Goal: Task Accomplishment & Management: Manage account settings

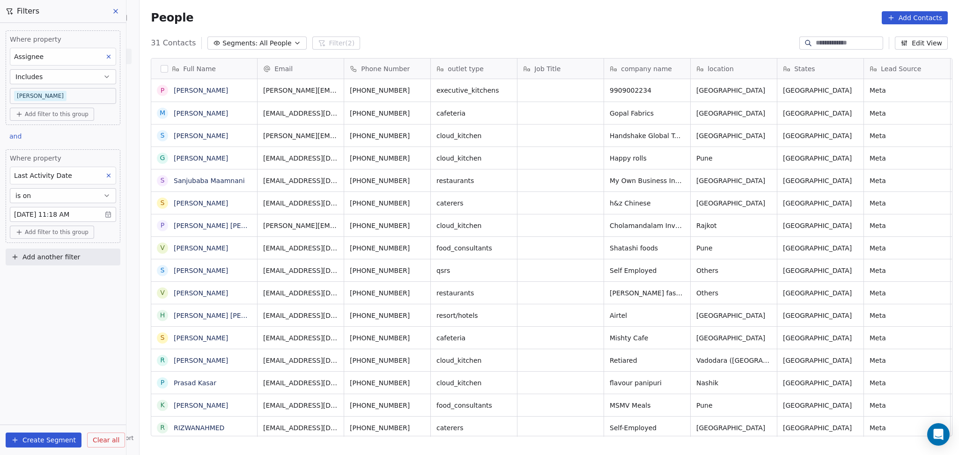
scroll to position [391, 814]
click at [355, 19] on div "People Add Contacts" at bounding box center [549, 17] width 797 height 13
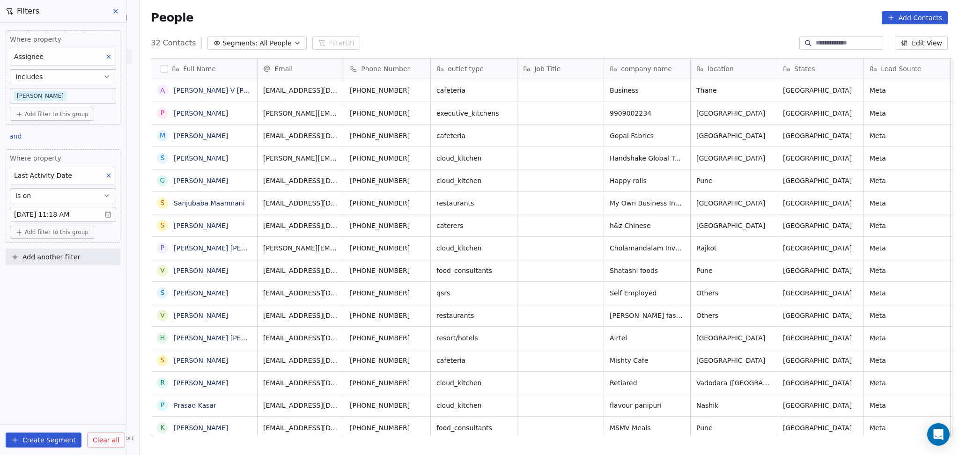
click at [73, 257] on span "Add another filter" at bounding box center [51, 257] width 58 height 10
click at [64, 277] on span "Contact properties" at bounding box center [45, 279] width 61 height 10
type input "****"
click at [56, 347] on div "Lead Status" at bounding box center [62, 343] width 95 height 9
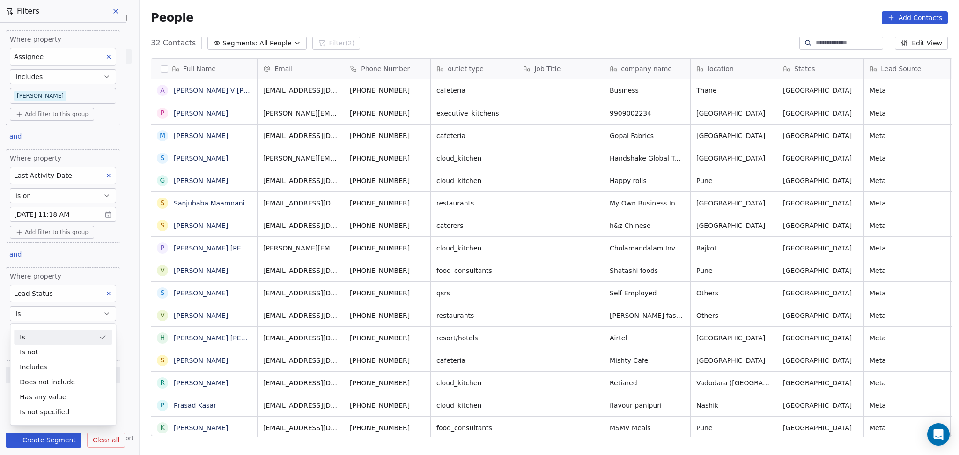
click at [46, 316] on button "Is" at bounding box center [63, 313] width 106 height 15
click at [43, 332] on body "On2Cook India Pvt. Ltd. Contacts People Marketing Workflows Campaigns Metrics &…" at bounding box center [479, 227] width 959 height 455
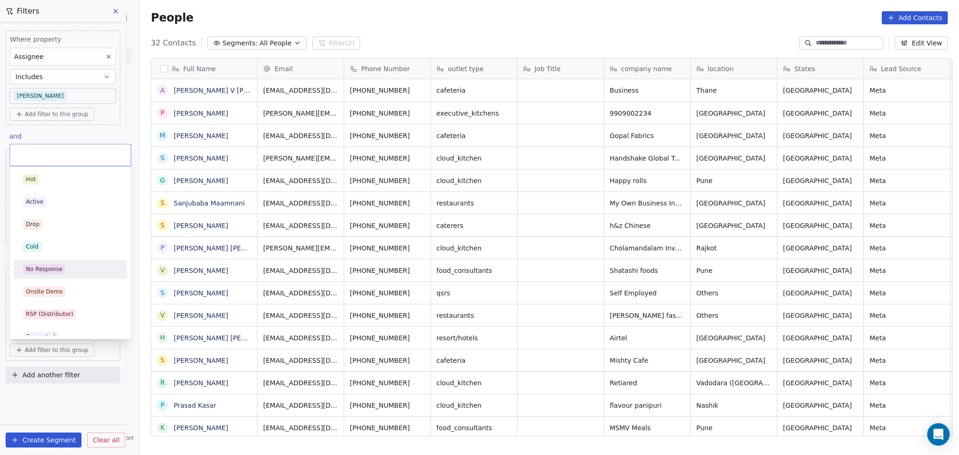
click at [48, 268] on div "No Response" at bounding box center [44, 269] width 37 height 8
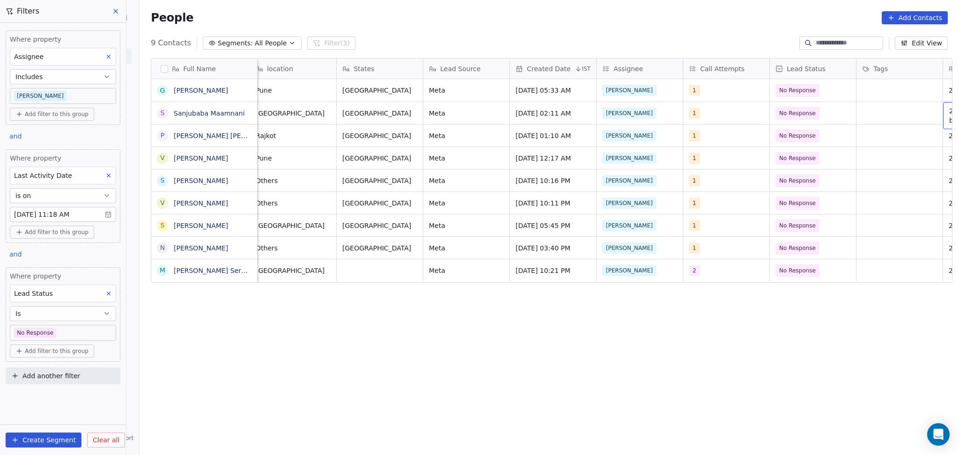
scroll to position [0, 528]
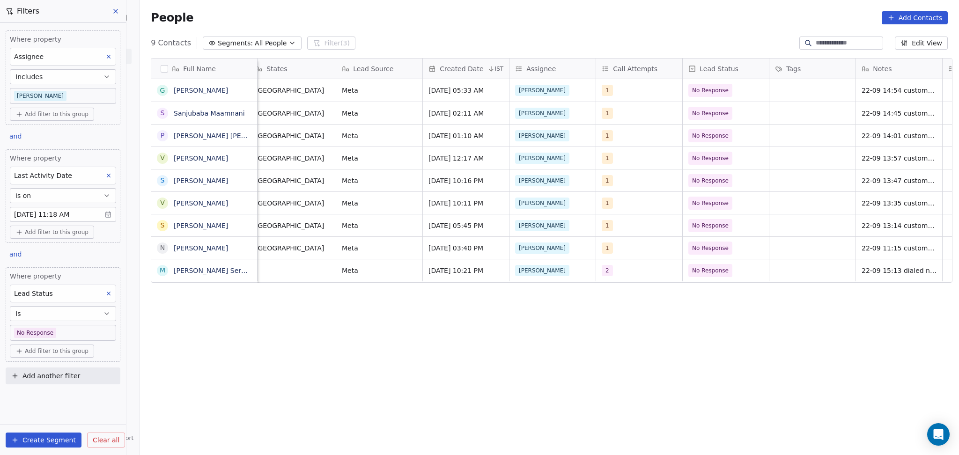
click at [62, 337] on body "On2Cook India Pvt. Ltd. Contacts People Marketing Workflows Campaigns Metrics &…" at bounding box center [479, 227] width 959 height 455
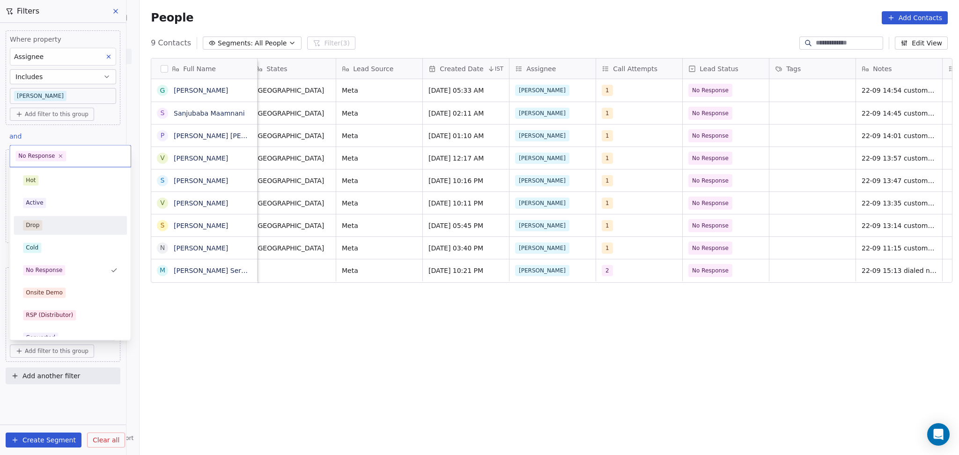
click at [57, 209] on div "Active" at bounding box center [70, 202] width 106 height 15
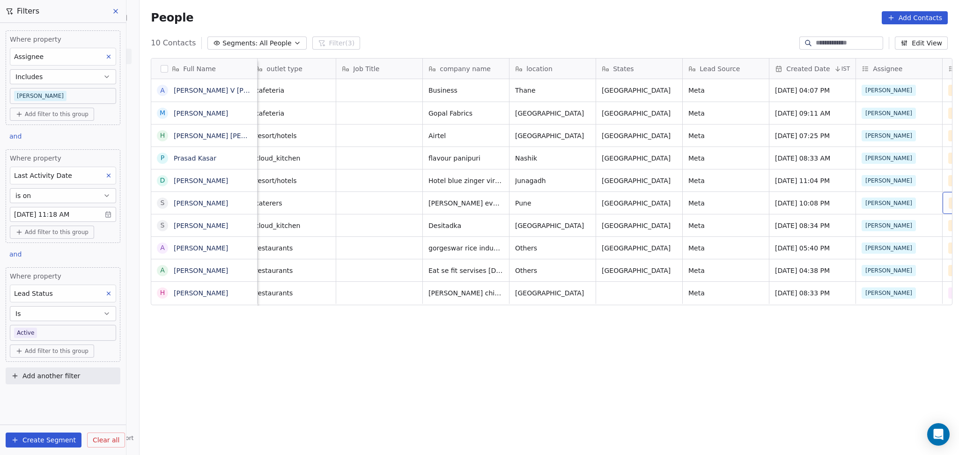
scroll to position [0, 267]
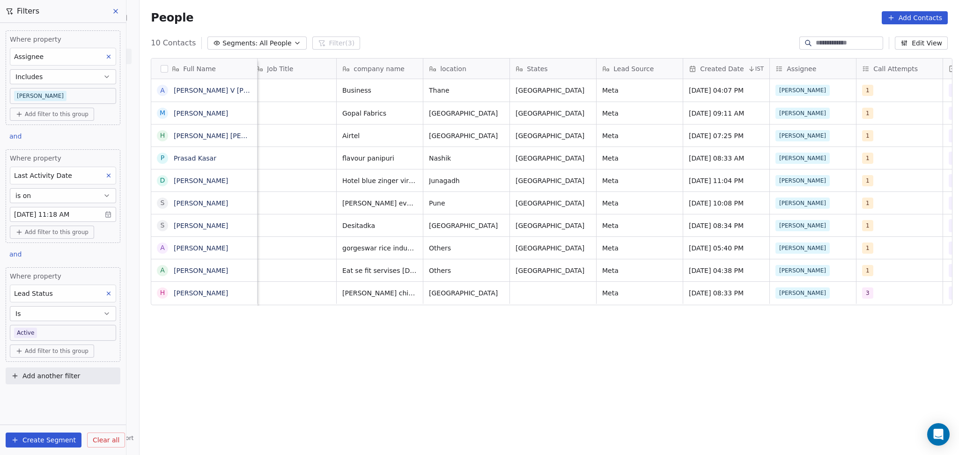
click at [58, 338] on body "On2Cook India Pvt. Ltd. Contacts People Marketing Workflows Campaigns Metrics &…" at bounding box center [479, 227] width 959 height 455
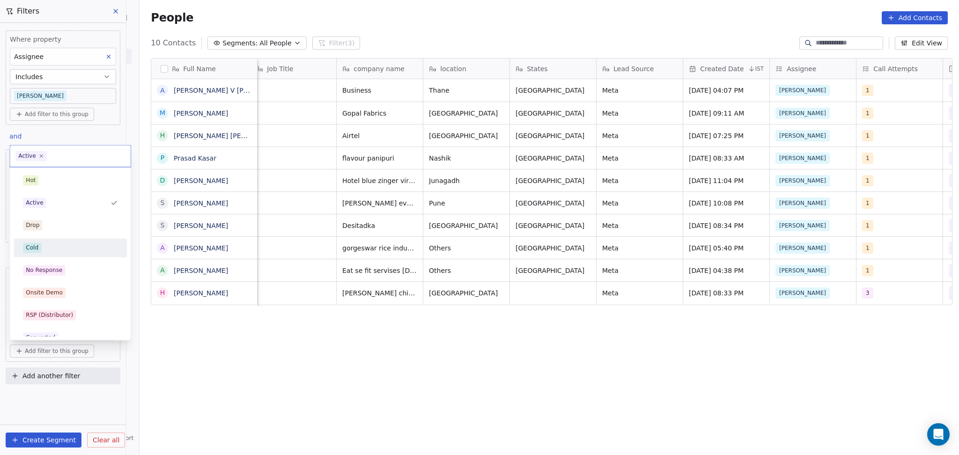
click at [50, 248] on div "Cold" at bounding box center [70, 248] width 95 height 10
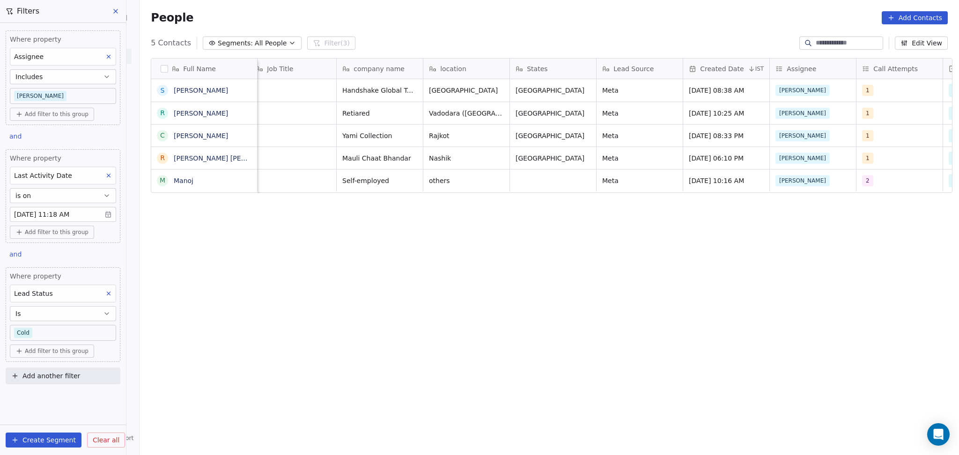
click at [67, 335] on body "On2Cook India Pvt. Ltd. Contacts People Marketing Workflows Campaigns Metrics &…" at bounding box center [479, 227] width 959 height 455
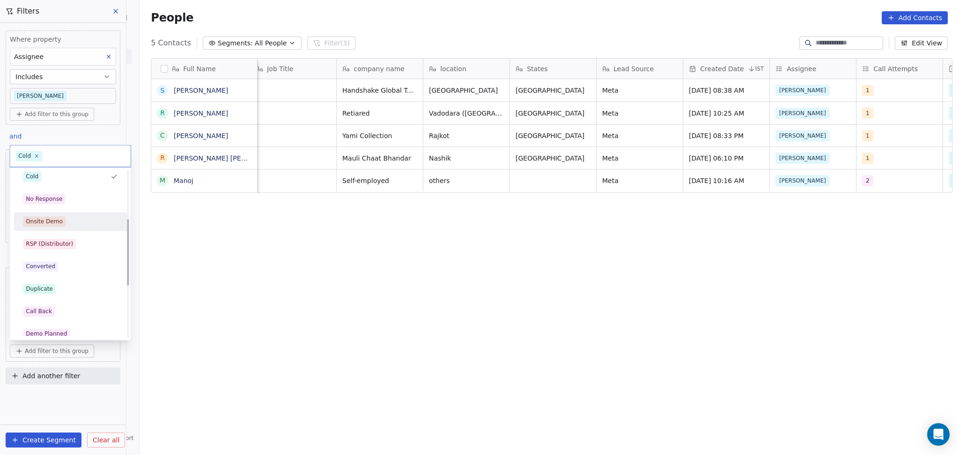
scroll to position [125, 0]
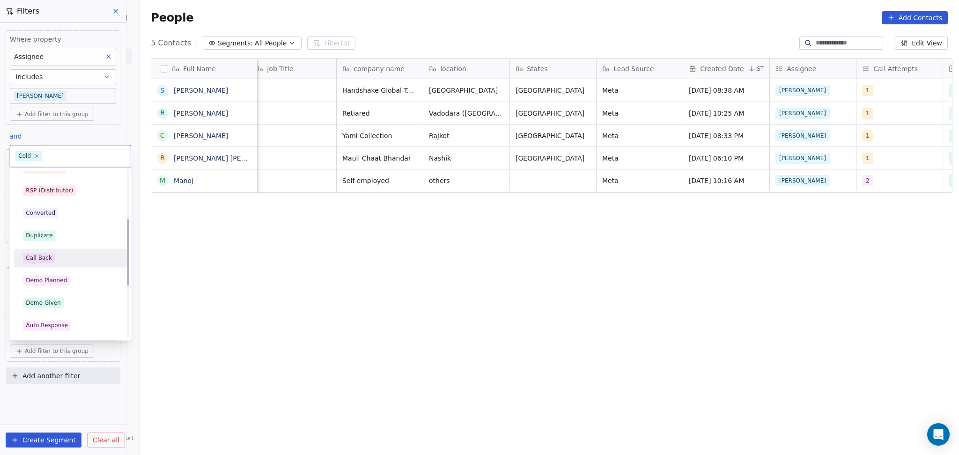
click at [58, 261] on div "Call Back" at bounding box center [70, 258] width 95 height 10
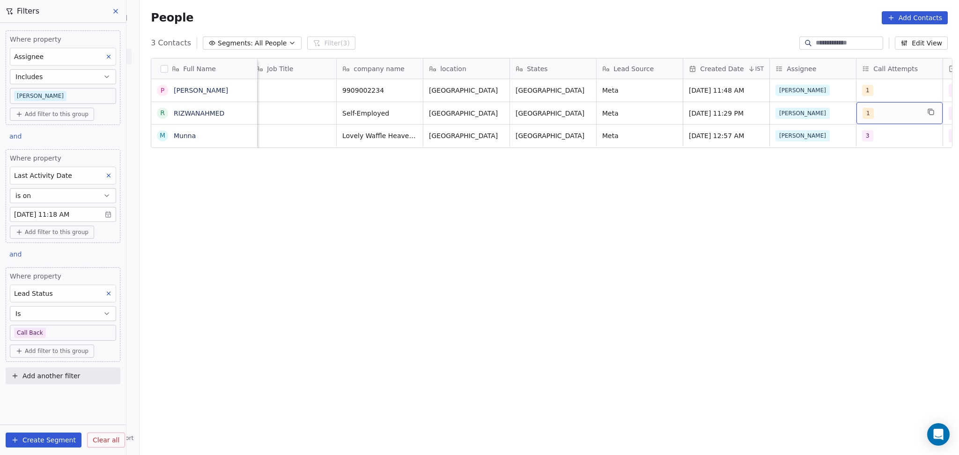
scroll to position [0, 355]
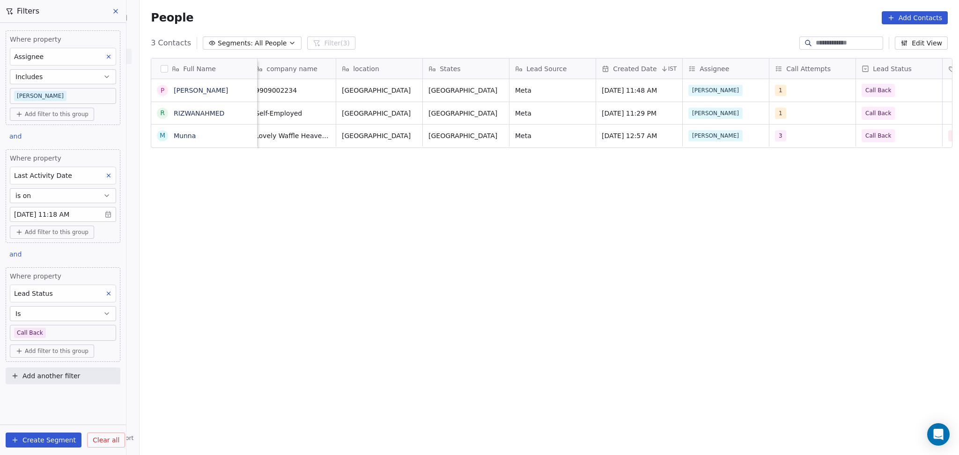
click at [62, 338] on body "On2Cook India Pvt. Ltd. Contacts People Marketing Workflows Campaigns Metrics &…" at bounding box center [479, 227] width 959 height 455
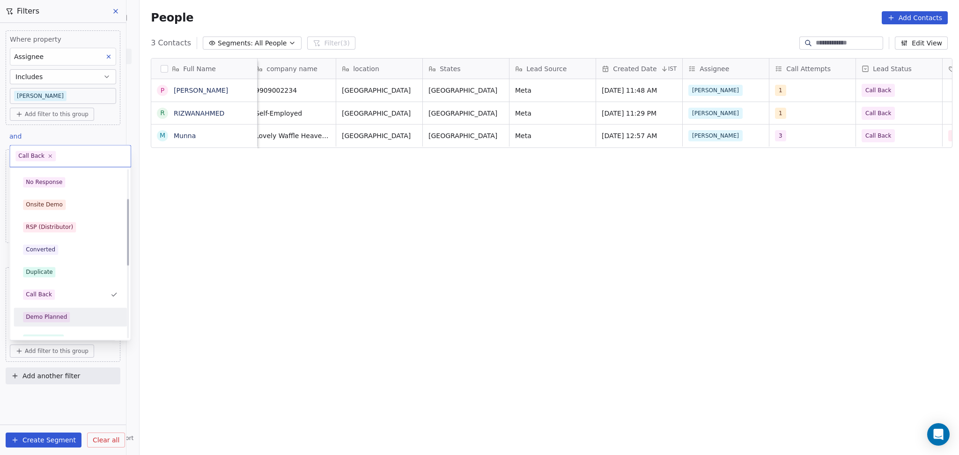
scroll to position [70, 0]
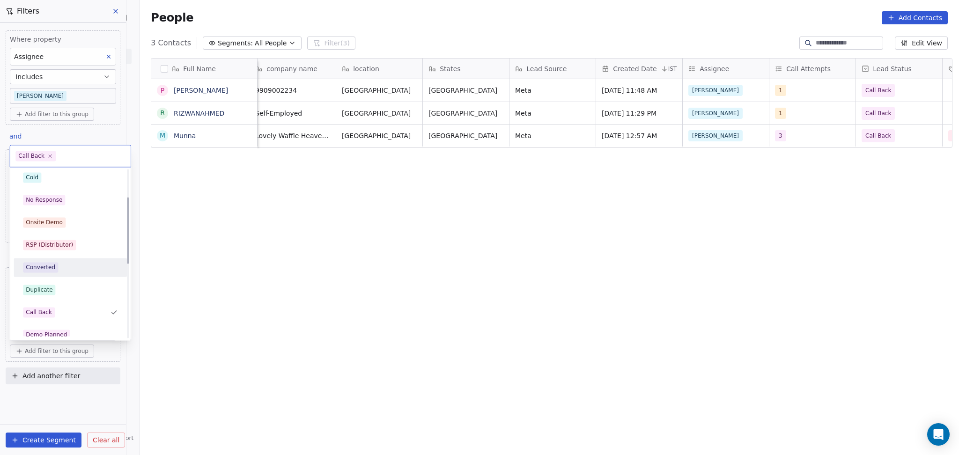
click at [62, 248] on div "RSP (Distributor)" at bounding box center [49, 245] width 47 height 8
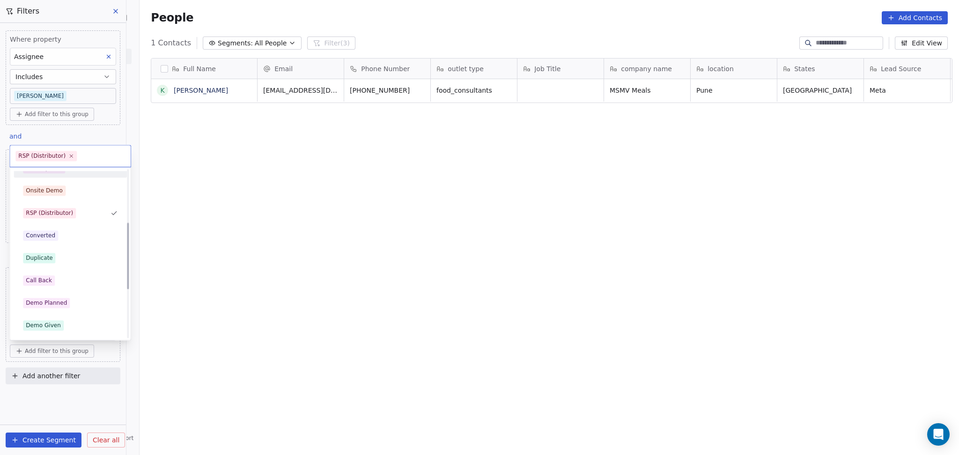
scroll to position [187, 0]
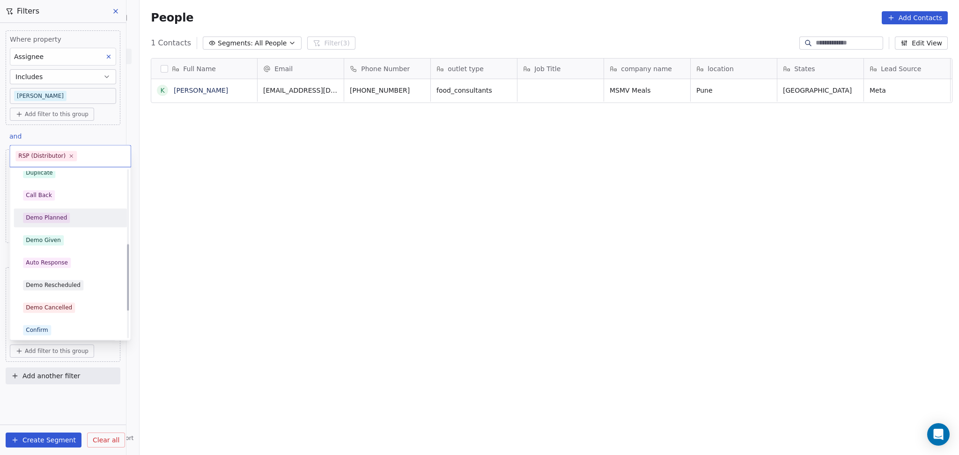
click at [88, 204] on div "Call Back" at bounding box center [70, 195] width 113 height 19
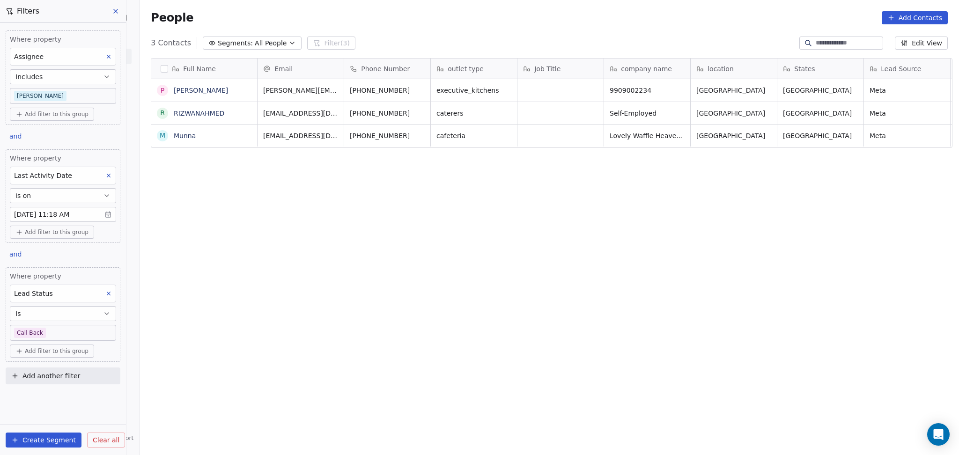
click at [70, 328] on body "On2Cook India Pvt. Ltd. Contacts People Marketing Workflows Campaigns Metrics &…" at bounding box center [479, 227] width 959 height 455
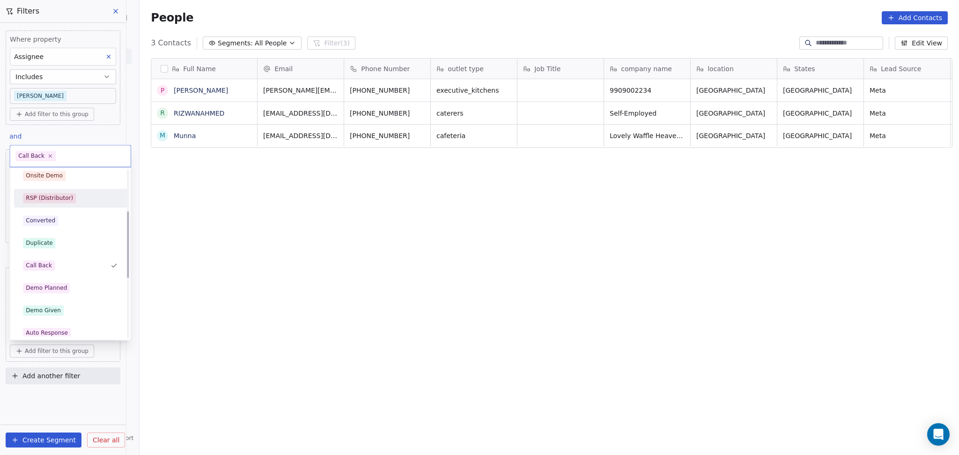
scroll to position [118, 0]
click at [65, 285] on span "Demo Planned" at bounding box center [46, 287] width 47 height 10
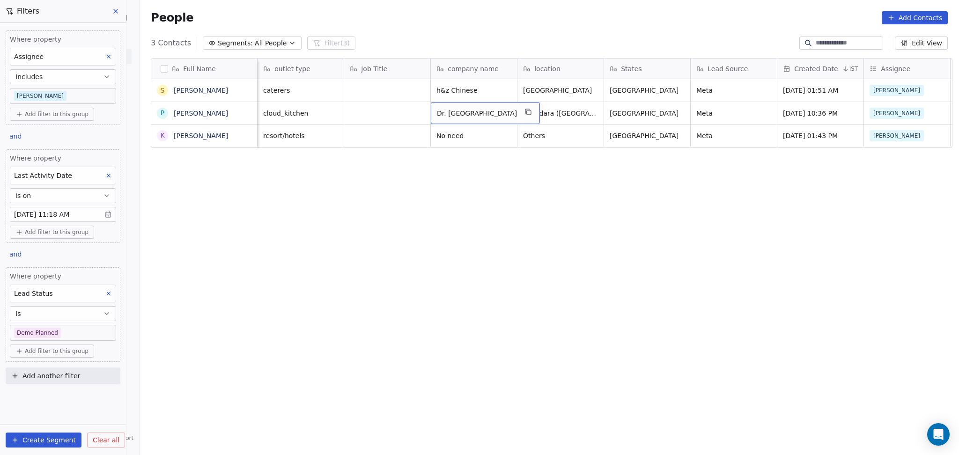
scroll to position [0, 0]
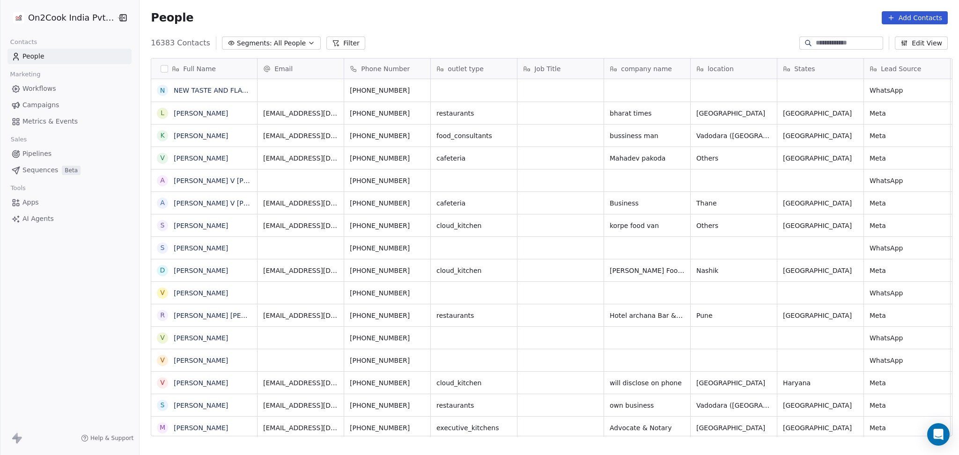
scroll to position [391, 814]
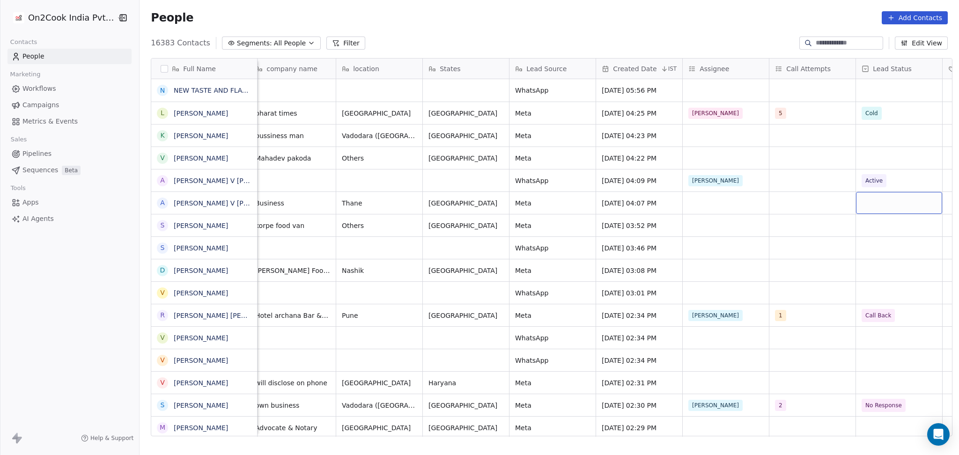
scroll to position [0, 441]
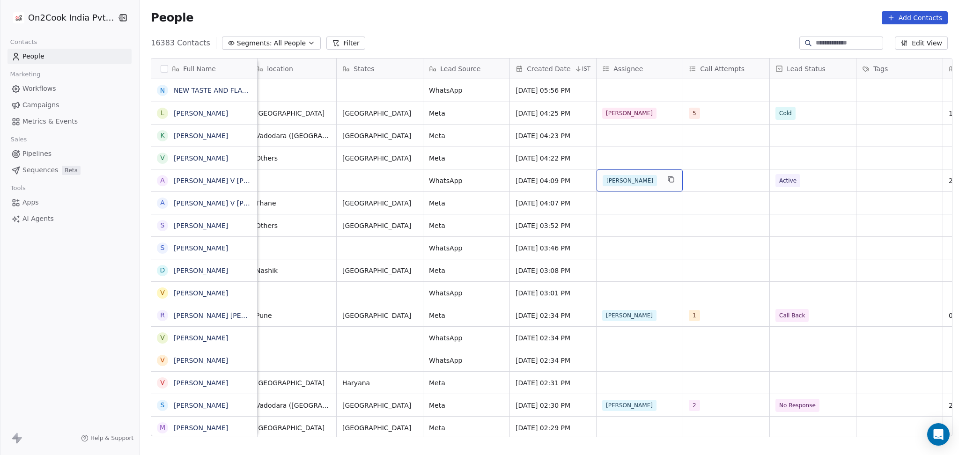
click at [614, 187] on div "[PERSON_NAME]" at bounding box center [640, 181] width 86 height 22
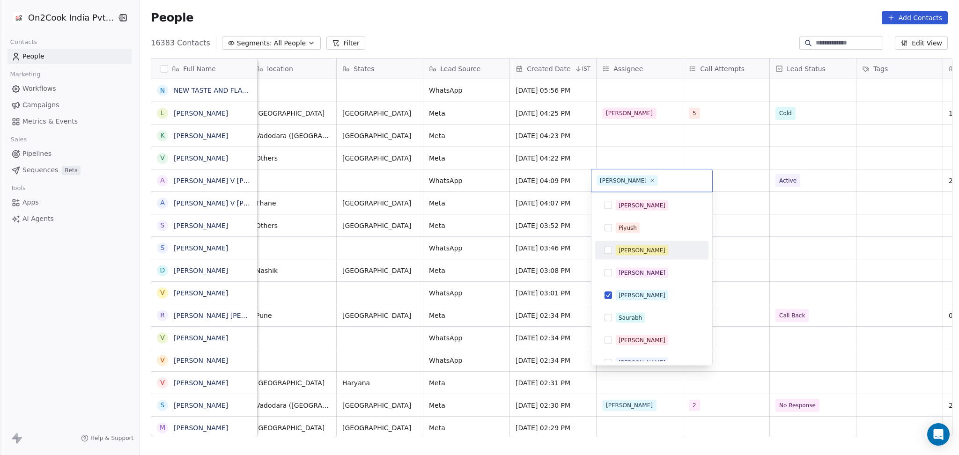
click at [744, 241] on html "On2Cook India Pvt. Ltd. Contacts People Marketing Workflows Campaigns Metrics &…" at bounding box center [479, 227] width 959 height 455
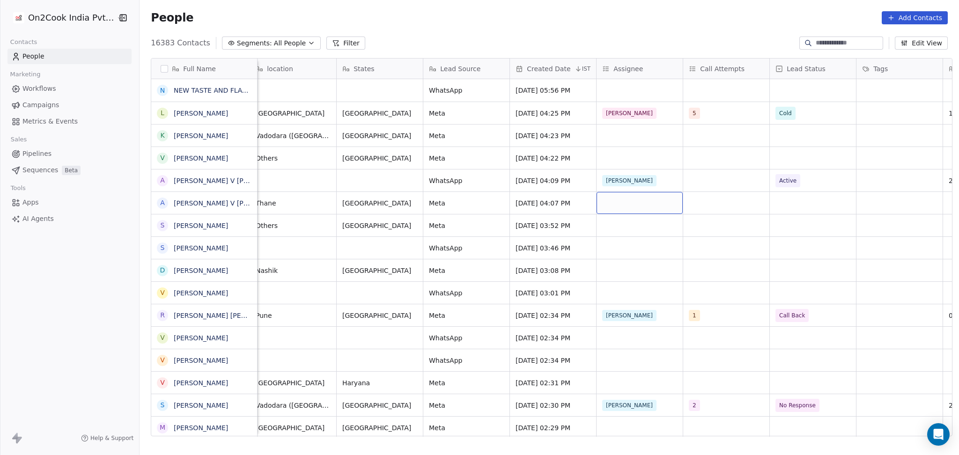
click at [647, 207] on div "grid" at bounding box center [640, 203] width 86 height 22
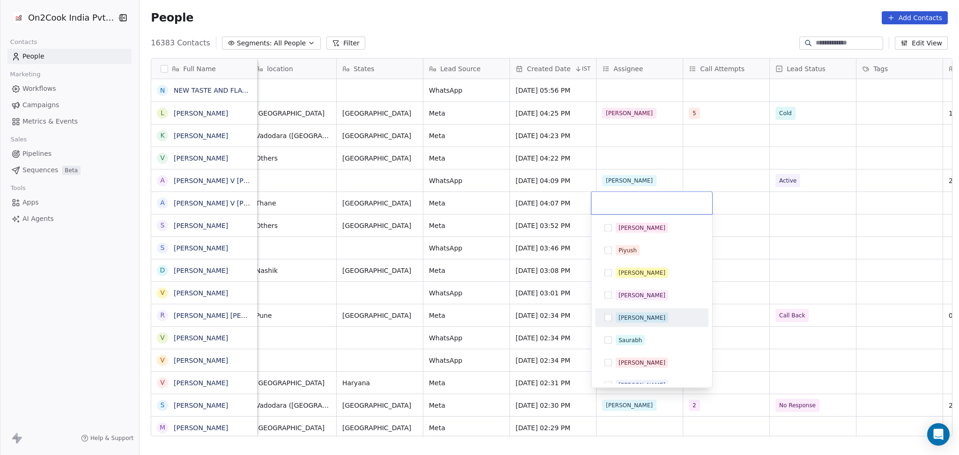
click at [628, 318] on div "[PERSON_NAME]" at bounding box center [642, 318] width 47 height 8
click at [760, 270] on html "On2Cook India Pvt. Ltd. Contacts People Marketing Workflows Campaigns Metrics &…" at bounding box center [479, 227] width 959 height 455
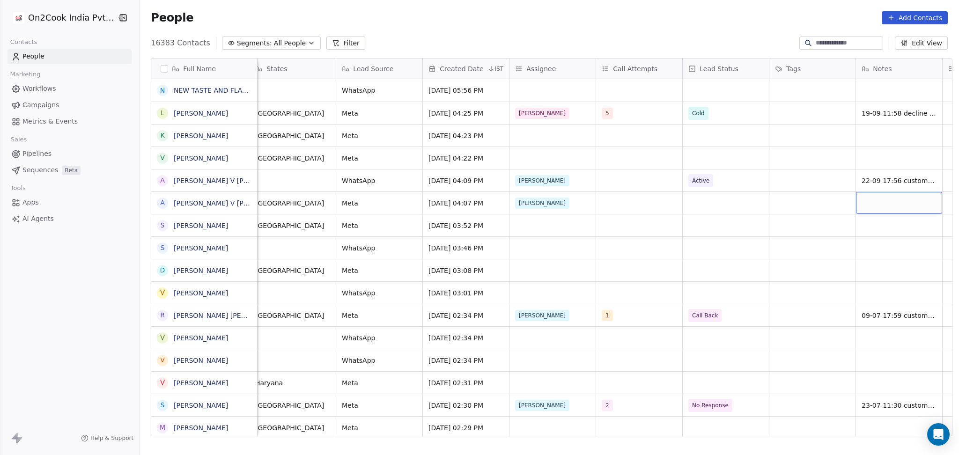
scroll to position [0, 614]
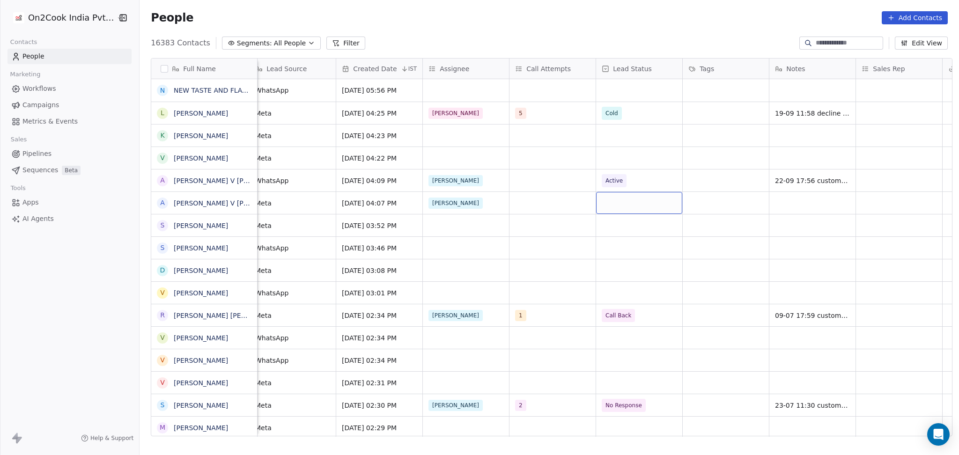
click at [621, 201] on div "grid" at bounding box center [639, 203] width 86 height 22
click at [617, 252] on div "Active" at bounding box center [615, 250] width 17 height 8
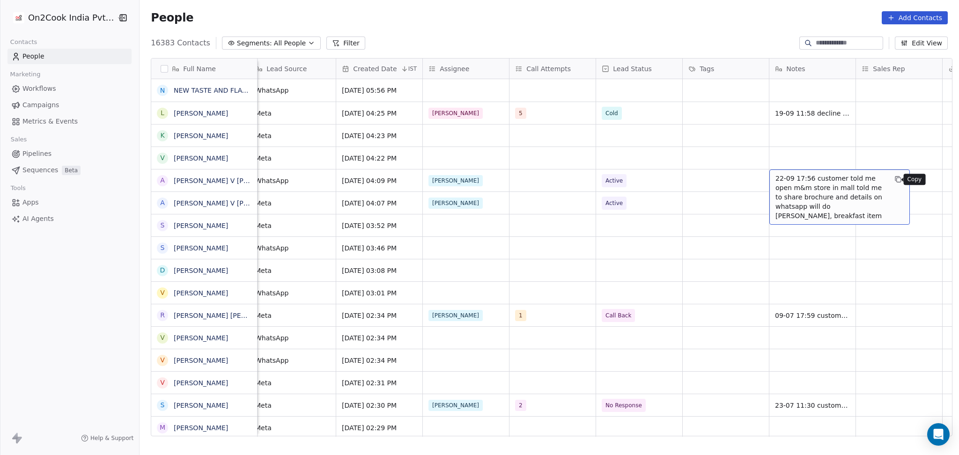
click at [893, 181] on button "grid" at bounding box center [898, 179] width 11 height 11
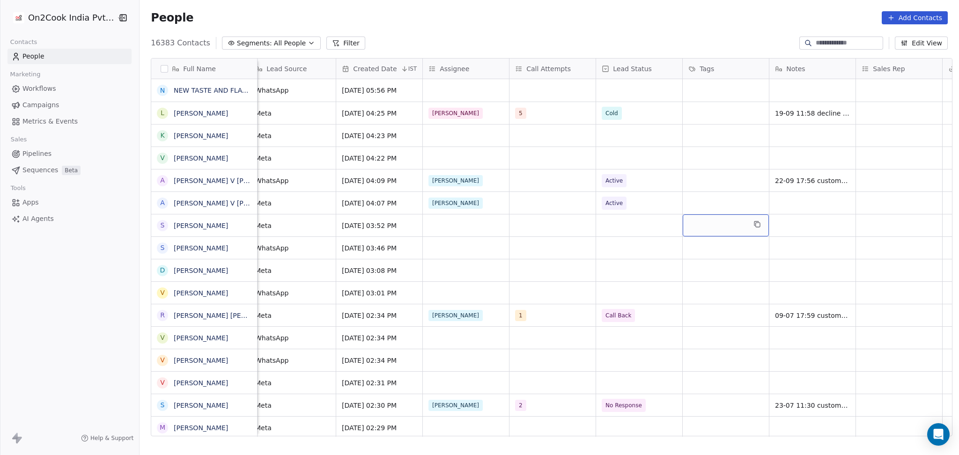
drag, startPoint x: 727, startPoint y: 230, endPoint x: 770, endPoint y: 211, distance: 46.9
click at [782, 206] on div "grid" at bounding box center [812, 203] width 86 height 22
type textarea "**********"
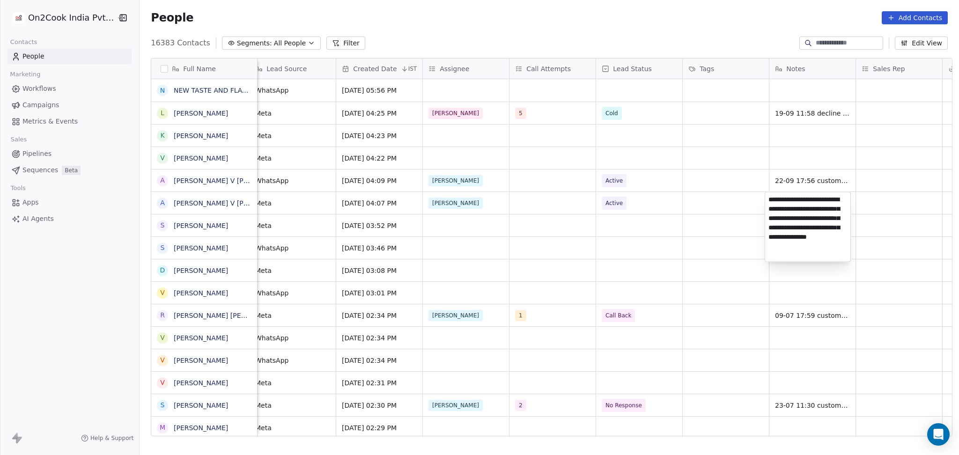
click at [690, 195] on html "On2Cook India Pvt. Ltd. Contacts People Marketing Workflows Campaigns Metrics &…" at bounding box center [479, 227] width 959 height 455
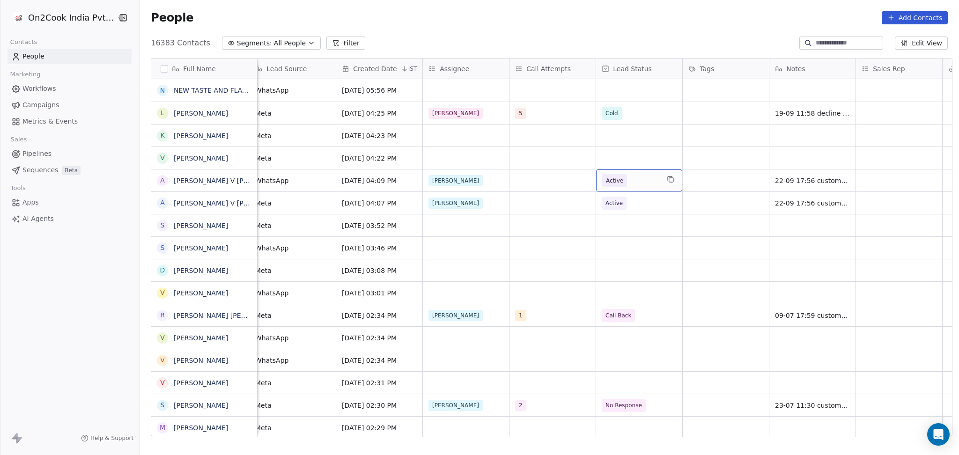
click at [635, 184] on span "Active" at bounding box center [630, 180] width 57 height 13
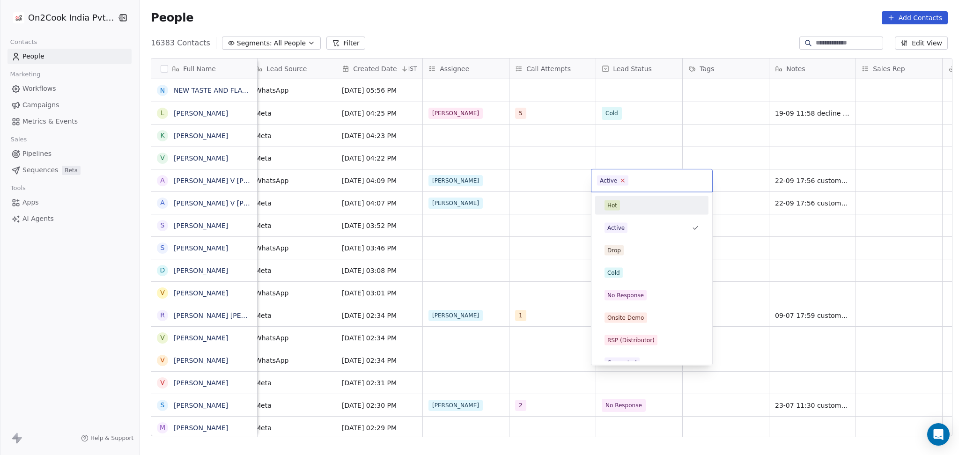
click at [621, 178] on icon at bounding box center [623, 180] width 6 height 6
click at [769, 200] on html "On2Cook India Pvt. Ltd. Contacts People Marketing Workflows Campaigns Metrics &…" at bounding box center [479, 227] width 959 height 455
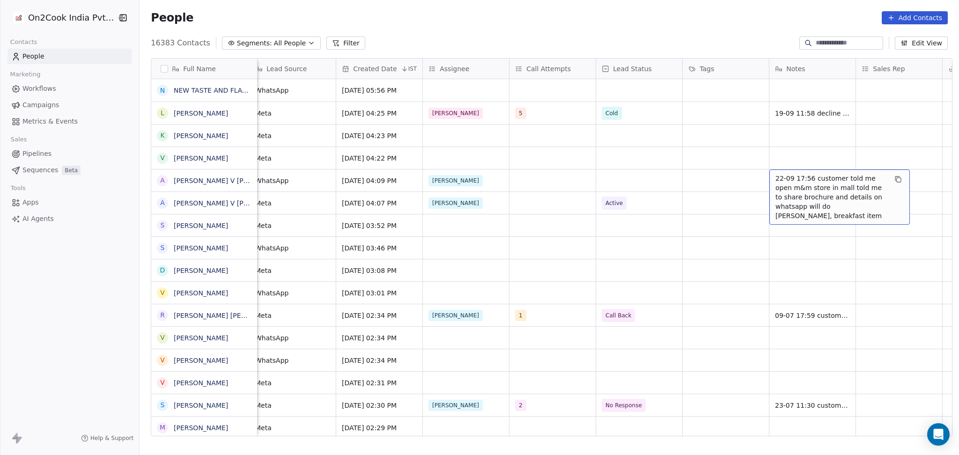
click at [785, 183] on span "22-09 17:56 customer told me open m&m store in mall told me to share brochure a…" at bounding box center [831, 197] width 111 height 47
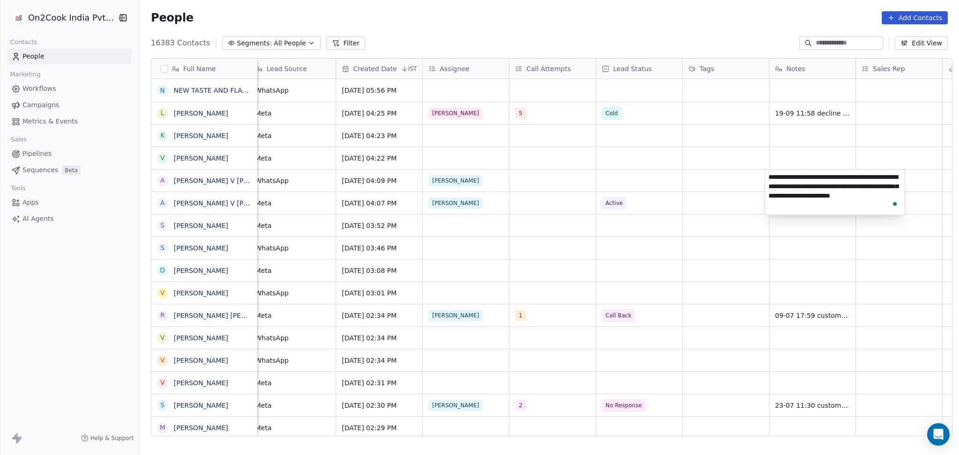
click at [785, 183] on textarea "**********" at bounding box center [835, 192] width 140 height 45
type textarea "**********"
click at [611, 188] on html "On2Cook India Pvt. Ltd. Contacts People Marketing Workflows Campaigns Metrics &…" at bounding box center [479, 227] width 959 height 455
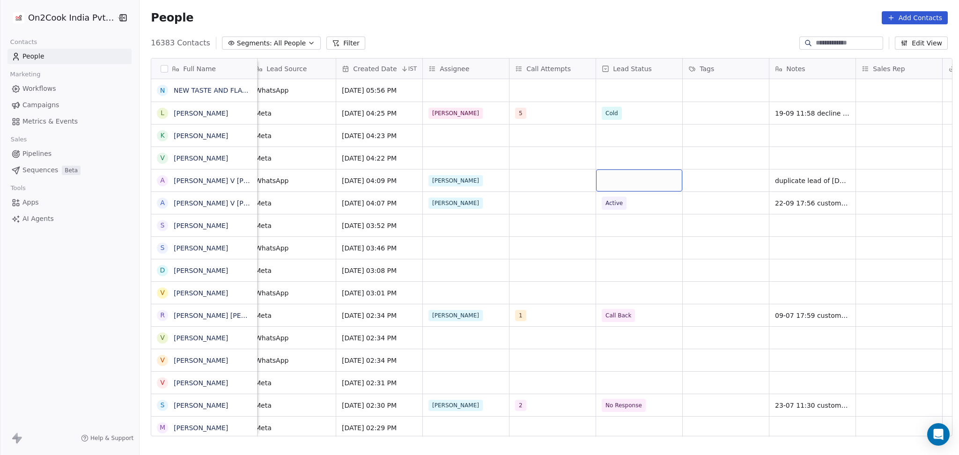
click at [603, 184] on div "grid" at bounding box center [639, 181] width 86 height 22
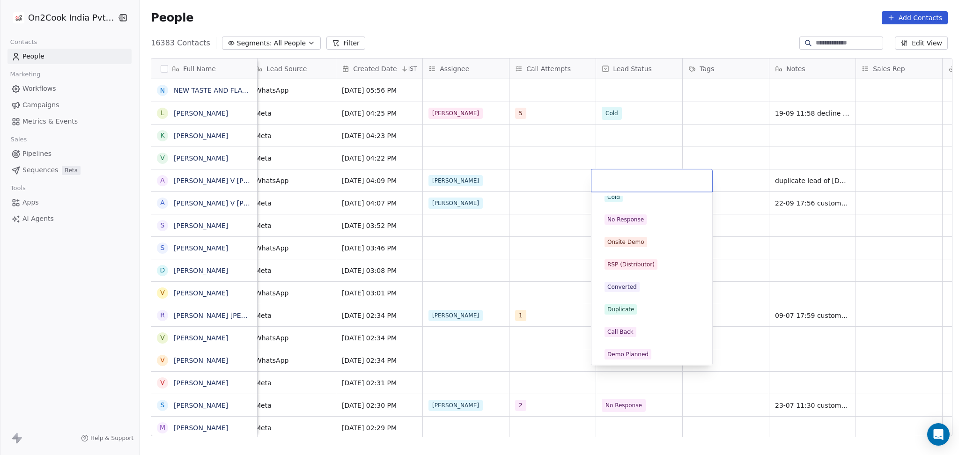
scroll to position [125, 0]
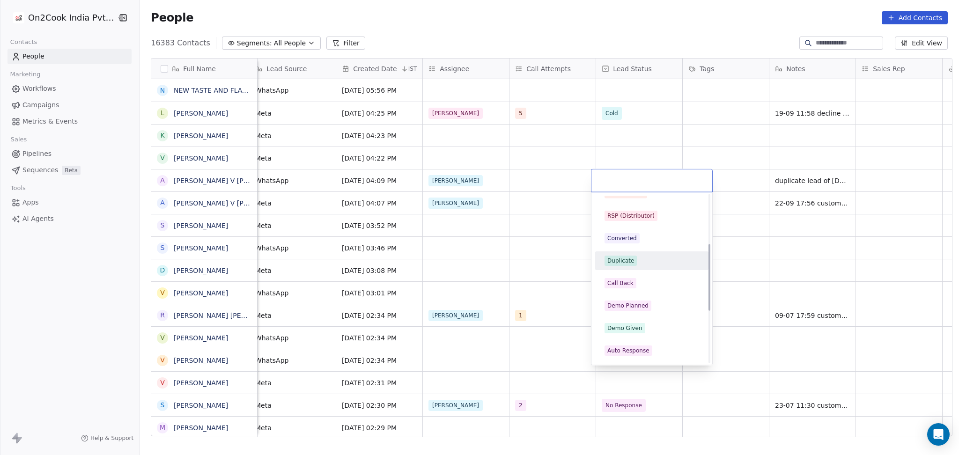
click at [621, 259] on div "Duplicate" at bounding box center [620, 261] width 27 height 8
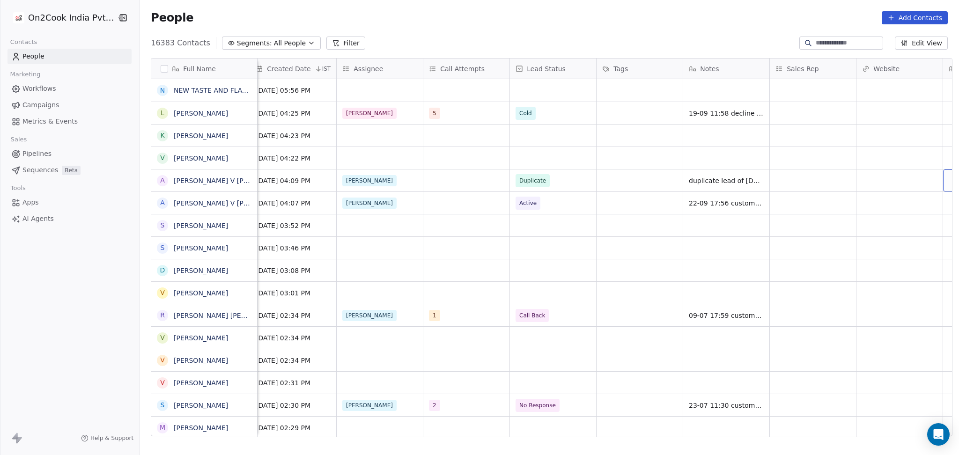
scroll to position [0, 788]
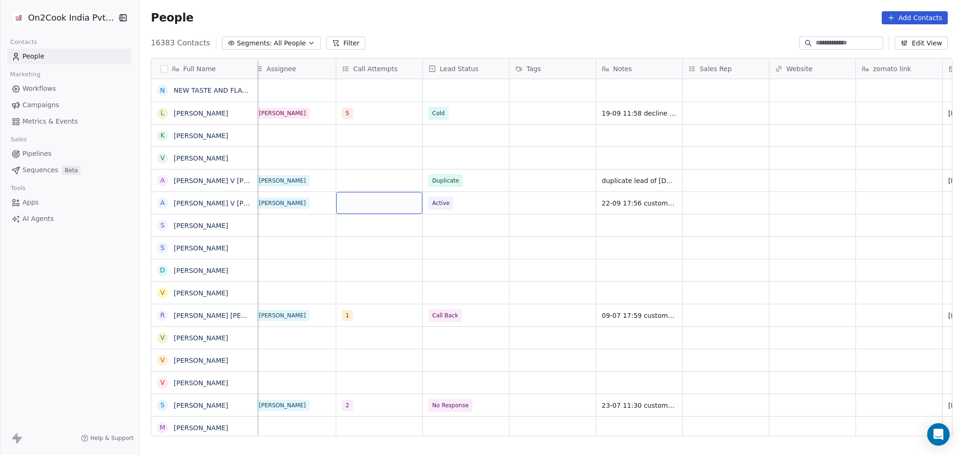
click at [352, 203] on div "grid" at bounding box center [379, 203] width 86 height 22
click at [353, 227] on div "1" at bounding box center [392, 228] width 106 height 15
click at [645, 220] on html "On2Cook India Pvt. Ltd. Contacts People Marketing Workflows Campaigns Metrics &…" at bounding box center [479, 227] width 959 height 455
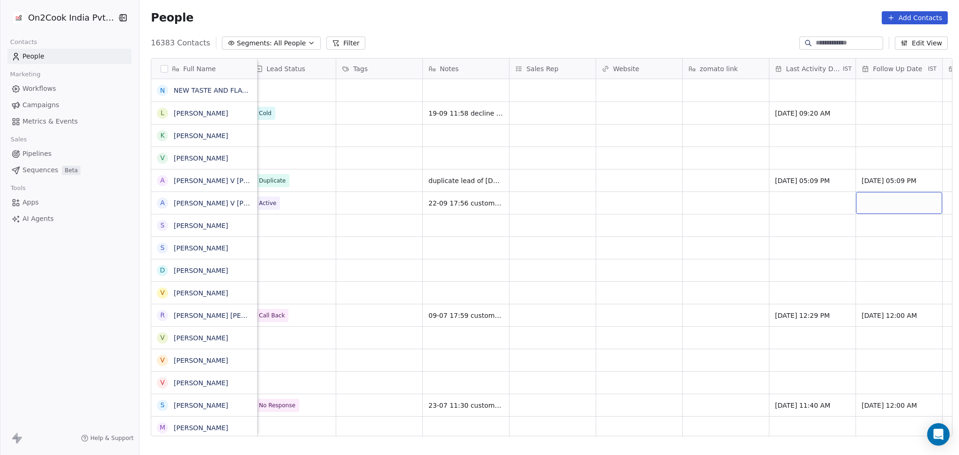
scroll to position [0, 1047]
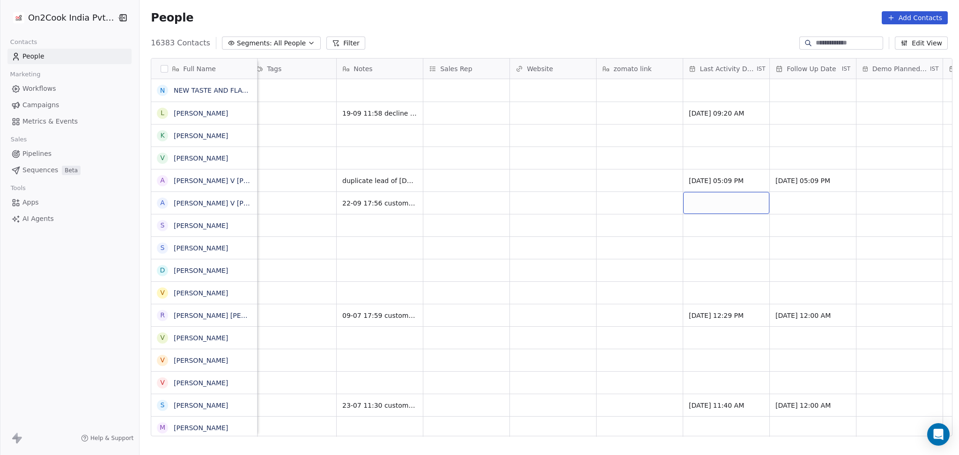
click at [713, 201] on div "grid" at bounding box center [726, 203] width 86 height 22
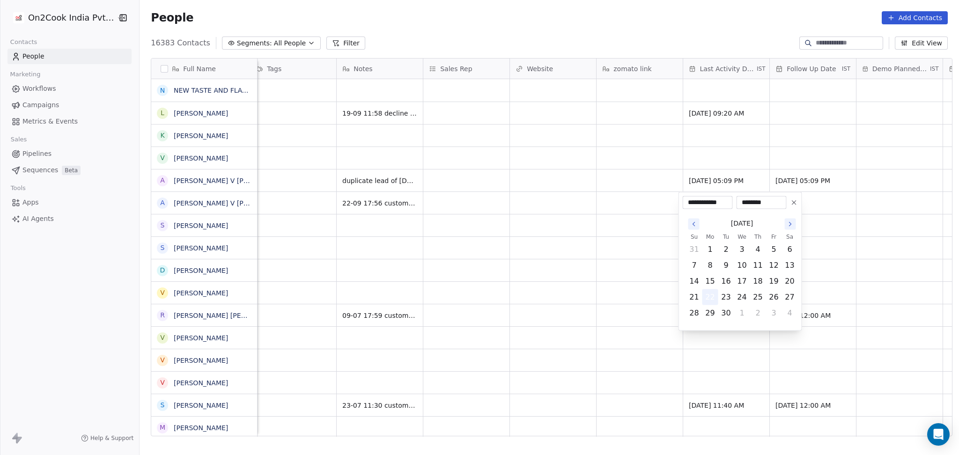
click at [710, 296] on button "22" at bounding box center [710, 297] width 15 height 15
click at [572, 284] on html "On2Cook India Pvt. Ltd. Contacts People Marketing Workflows Campaigns Metrics &…" at bounding box center [479, 227] width 959 height 455
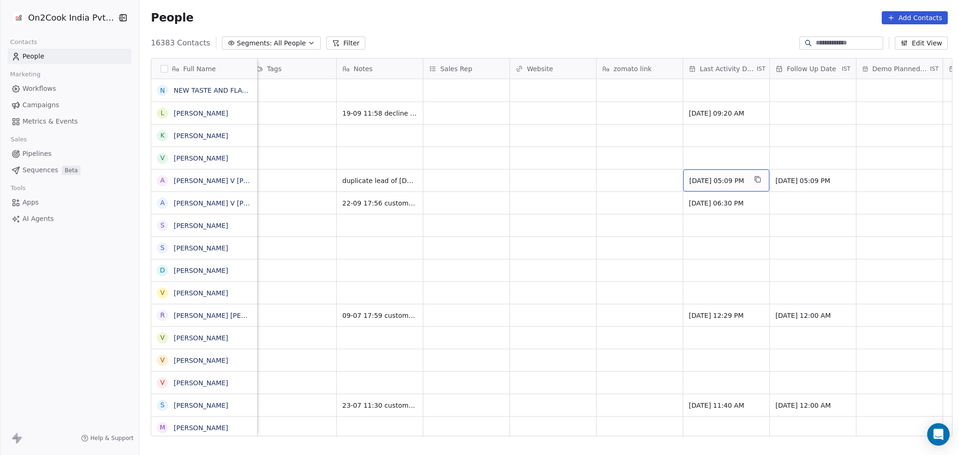
click at [720, 183] on span "Sep 22, 2025 05:09 PM" at bounding box center [717, 180] width 57 height 9
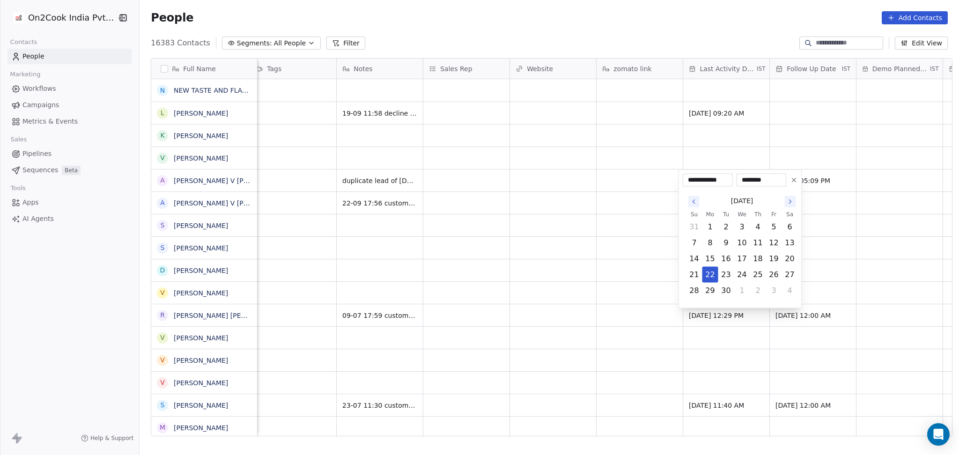
click at [793, 179] on icon at bounding box center [794, 180] width 4 height 4
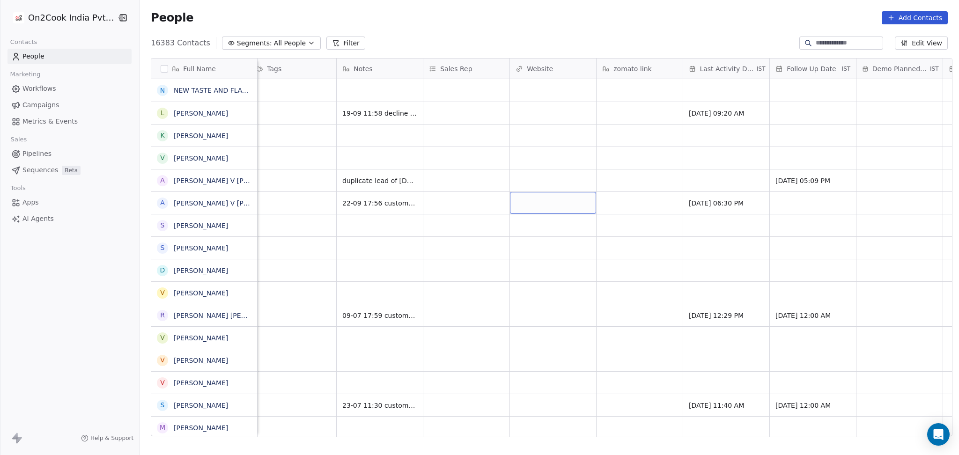
drag, startPoint x: 569, startPoint y: 208, endPoint x: 601, endPoint y: 201, distance: 33.1
click at [806, 196] on div "grid" at bounding box center [813, 203] width 86 height 22
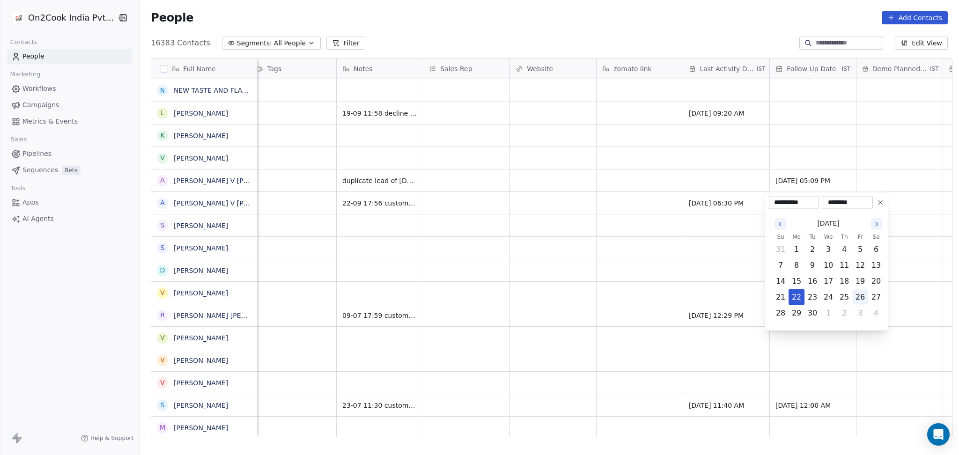
click at [857, 298] on button "26" at bounding box center [860, 297] width 15 height 15
type input "**********"
click at [568, 241] on html "On2Cook India Pvt. Ltd. Contacts People Marketing Workflows Campaigns Metrics &…" at bounding box center [479, 227] width 959 height 455
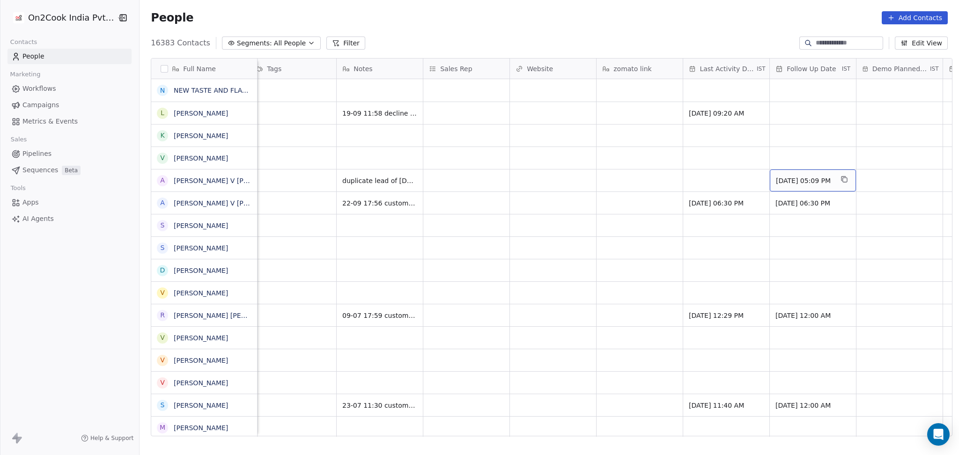
click at [812, 176] on span "Sep 26, 2025 05:09 PM" at bounding box center [804, 180] width 57 height 9
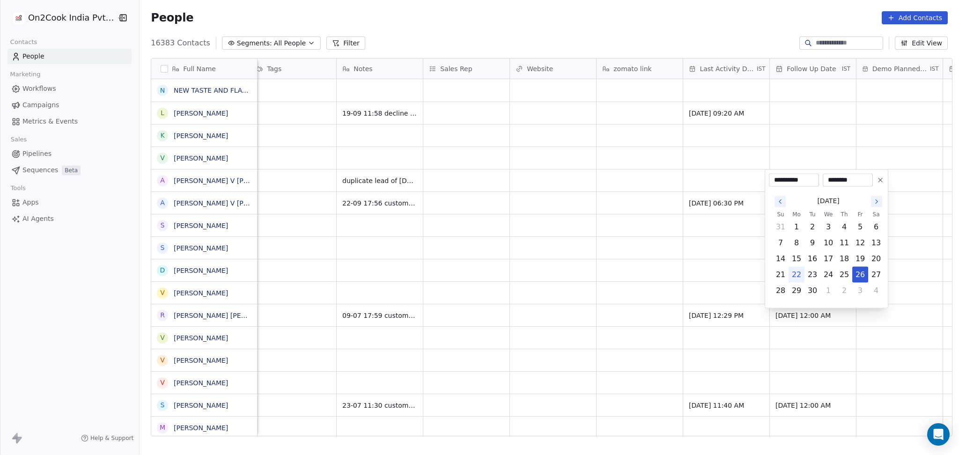
click at [883, 180] on icon at bounding box center [880, 180] width 7 height 7
